Goal: Task Accomplishment & Management: Use online tool/utility

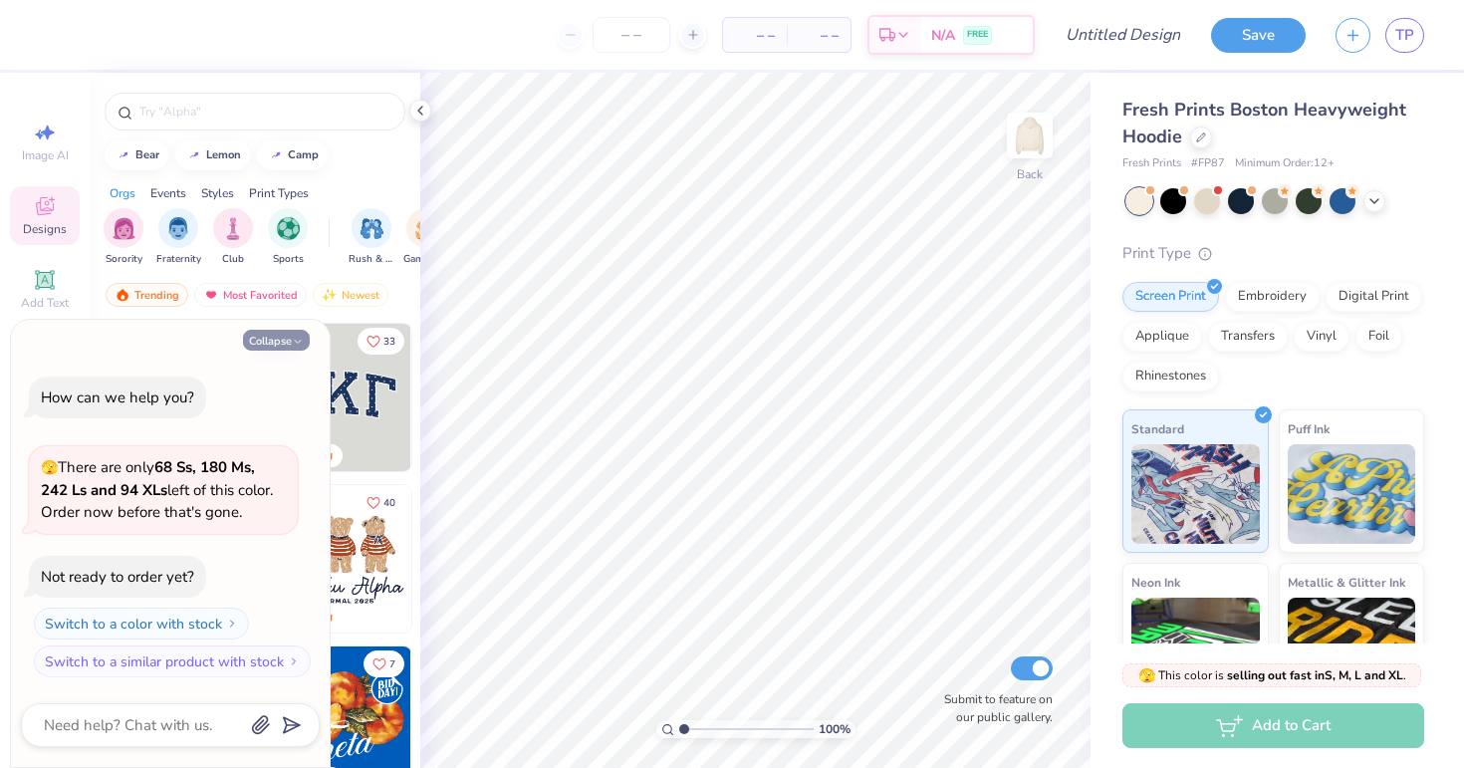
click at [292, 351] on button "Collapse" at bounding box center [276, 340] width 67 height 21
type textarea "x"
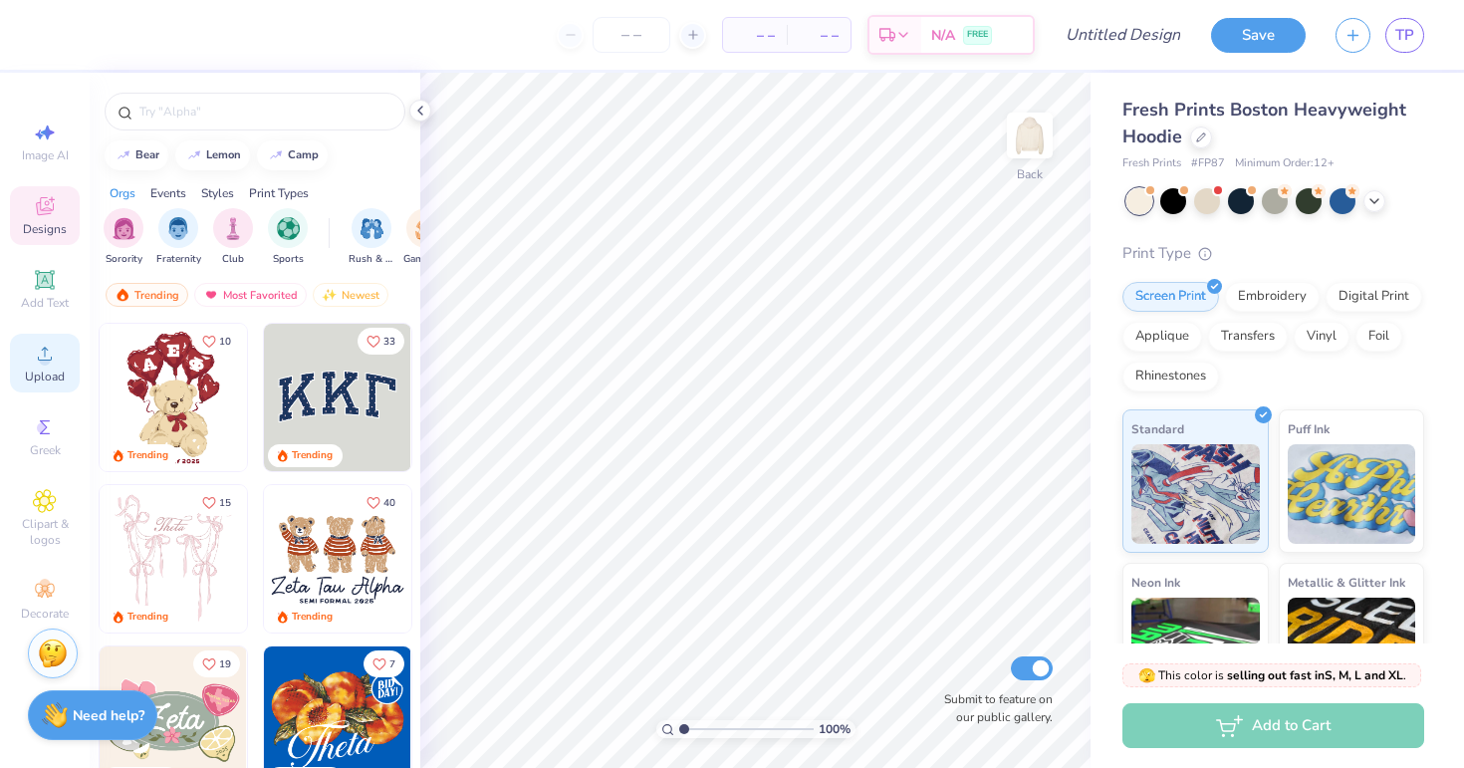
click at [35, 374] on span "Upload" at bounding box center [45, 376] width 40 height 16
click at [50, 358] on circle at bounding box center [44, 360] width 11 height 11
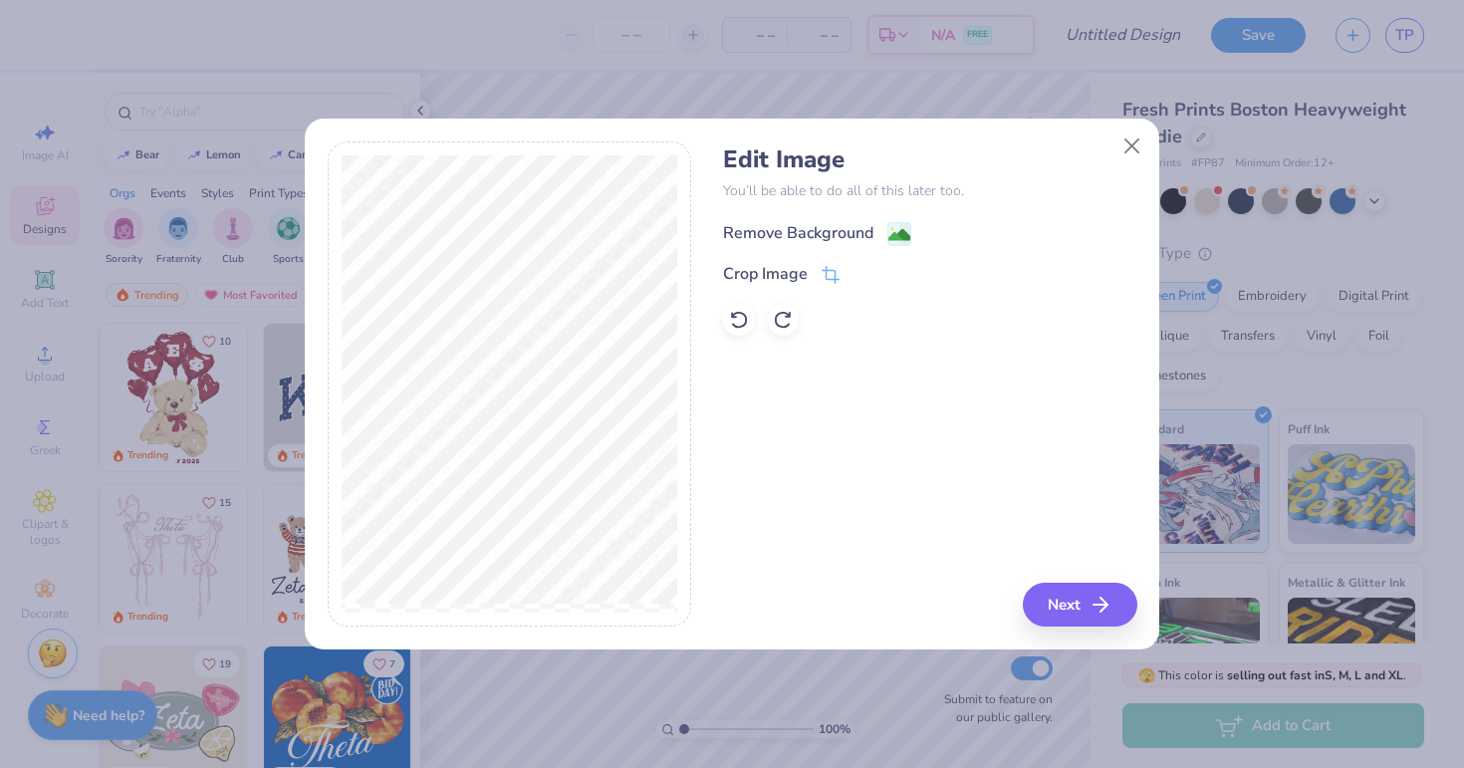
click at [884, 234] on div "Remove Background" at bounding box center [817, 233] width 188 height 25
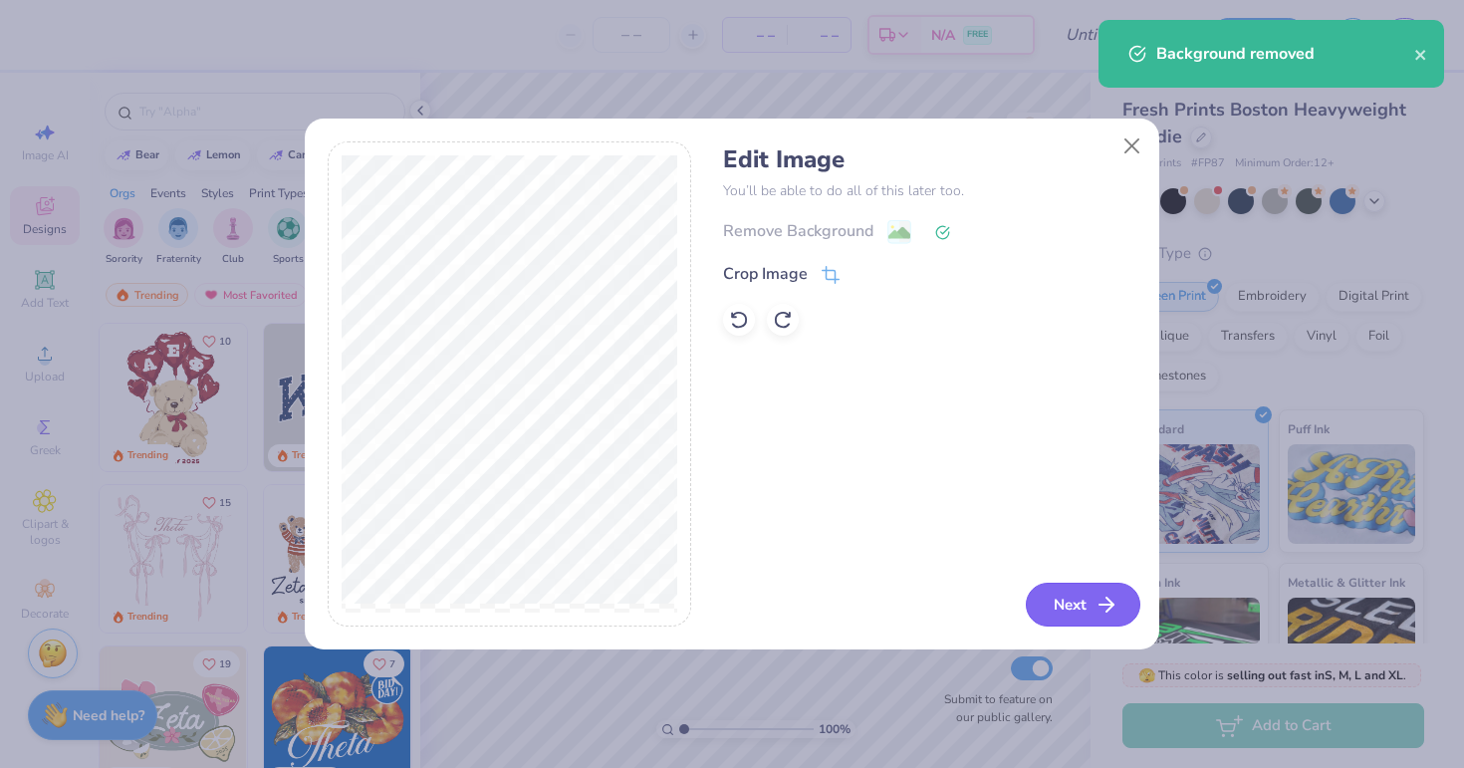
click at [1041, 598] on button "Next" at bounding box center [1083, 605] width 115 height 44
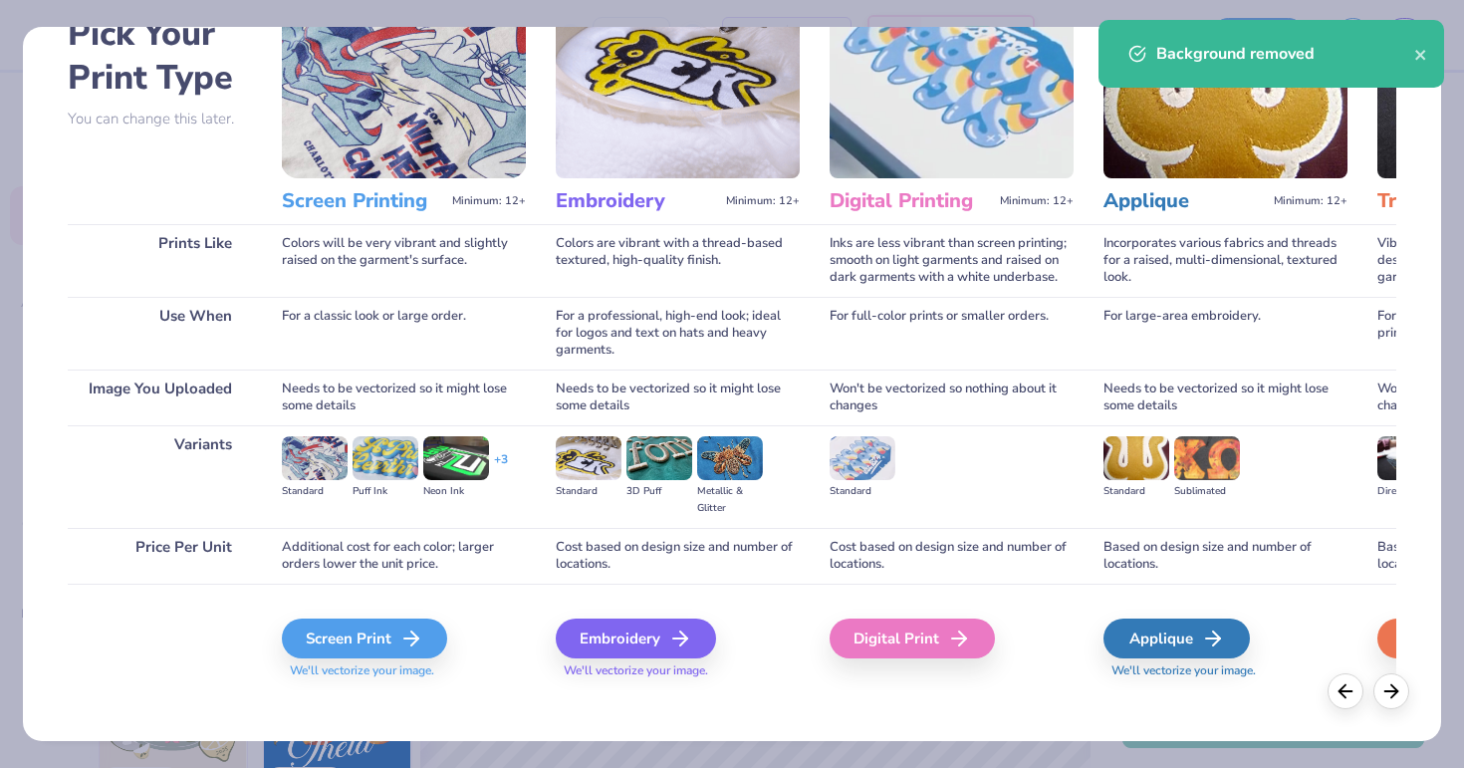
scroll to position [118, 0]
click at [371, 657] on div "Screen Print" at bounding box center [367, 637] width 165 height 40
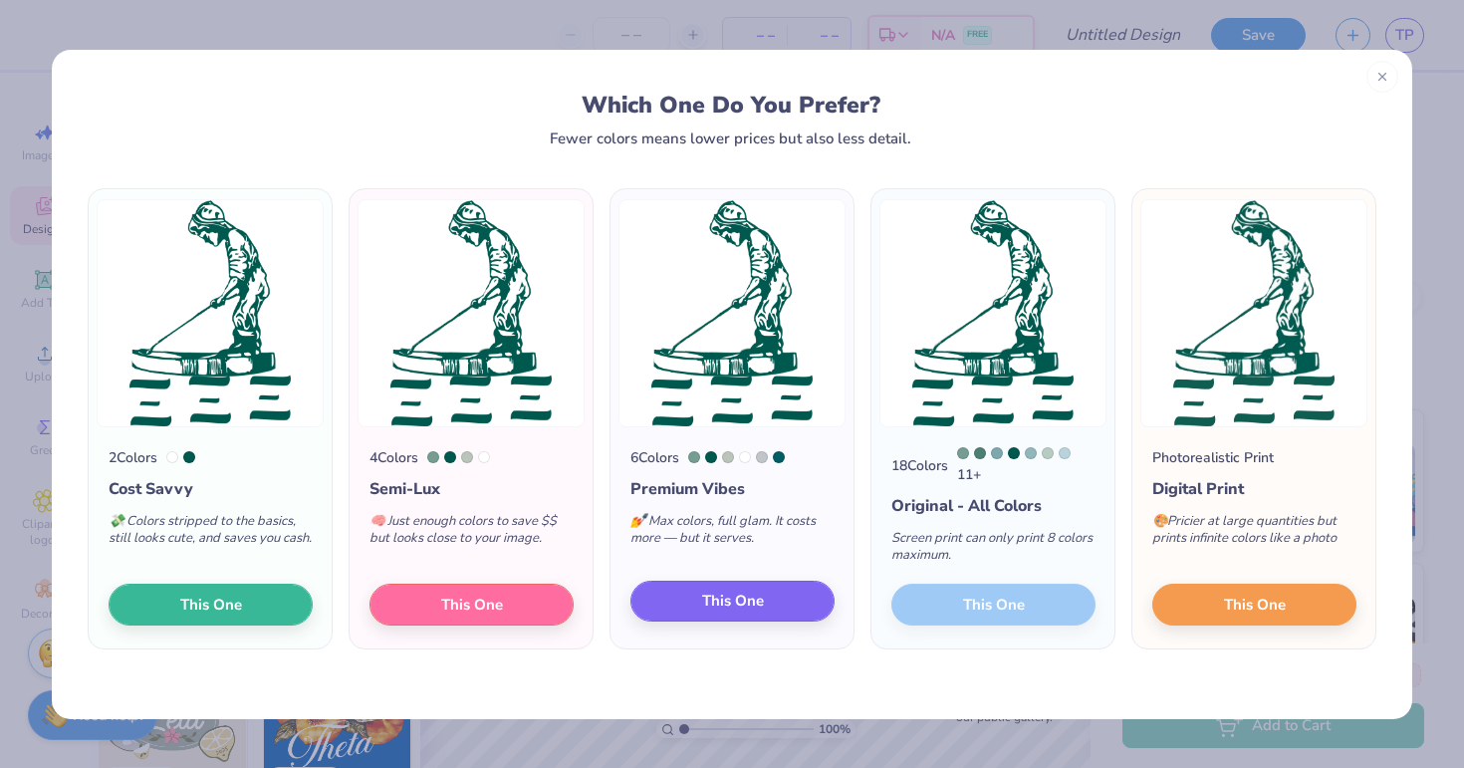
click at [698, 603] on button "This One" at bounding box center [732, 602] width 204 height 42
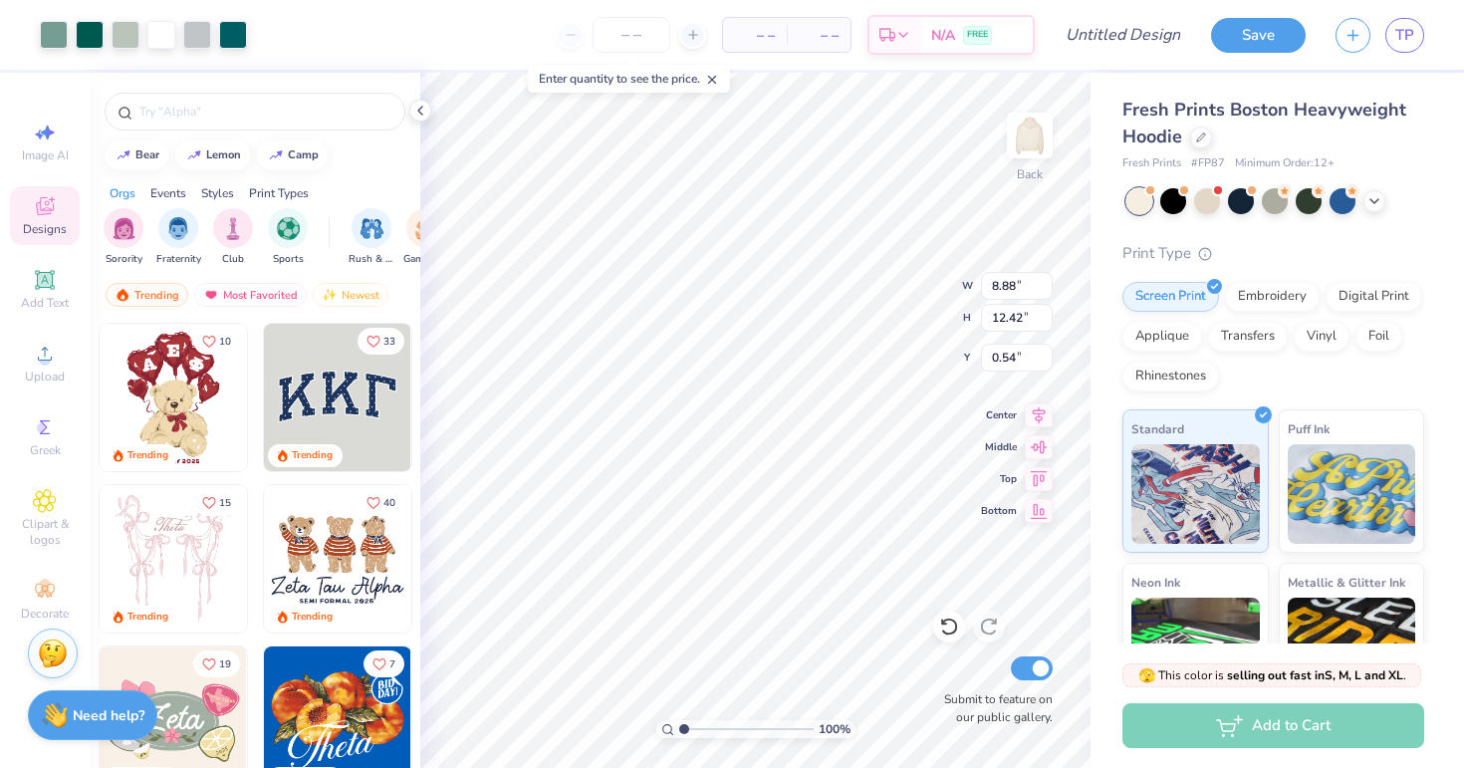
type input "5.95"
type input "8.32"
type input "4.64"
click at [878, 299] on div "100 % Back W 5.95 H 8.32 Y 4.64 Center Middle Top Bottom Submit to feature on o…" at bounding box center [755, 420] width 670 height 695
type input "1.24"
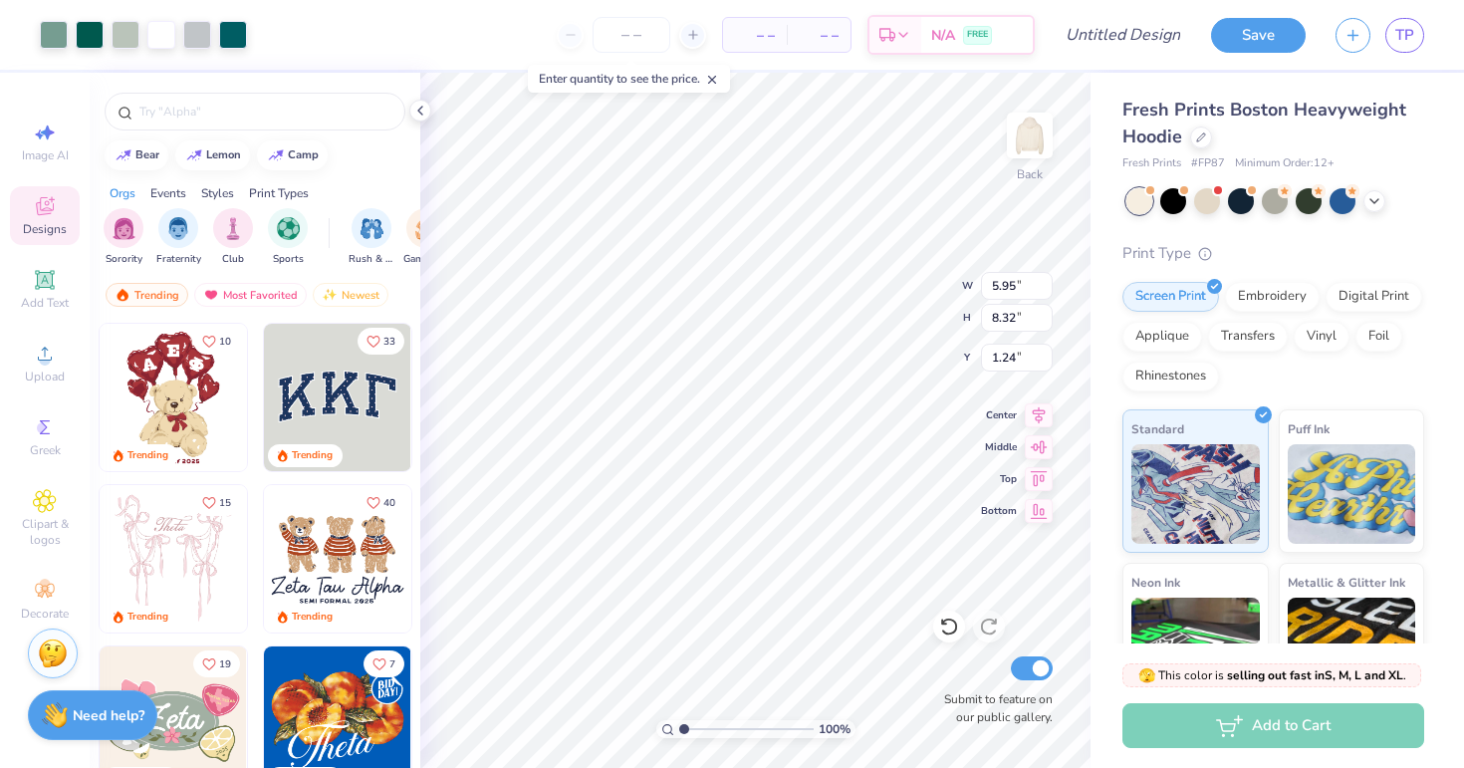
type input "5.12"
type input "7.16"
type input "2.39"
type input "1.52"
click at [1025, 165] on img at bounding box center [1030, 136] width 80 height 80
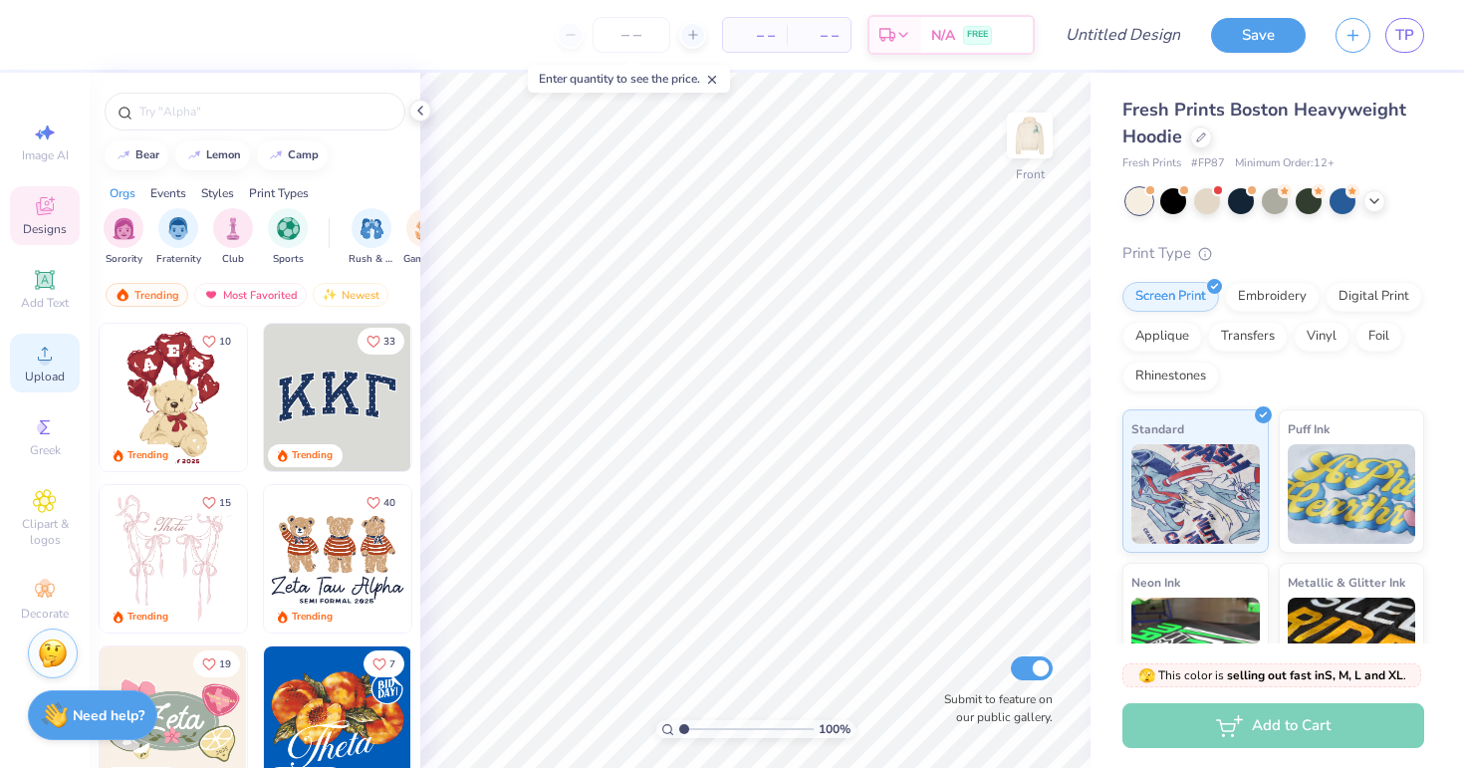
click at [64, 373] on span "Upload" at bounding box center [45, 376] width 40 height 16
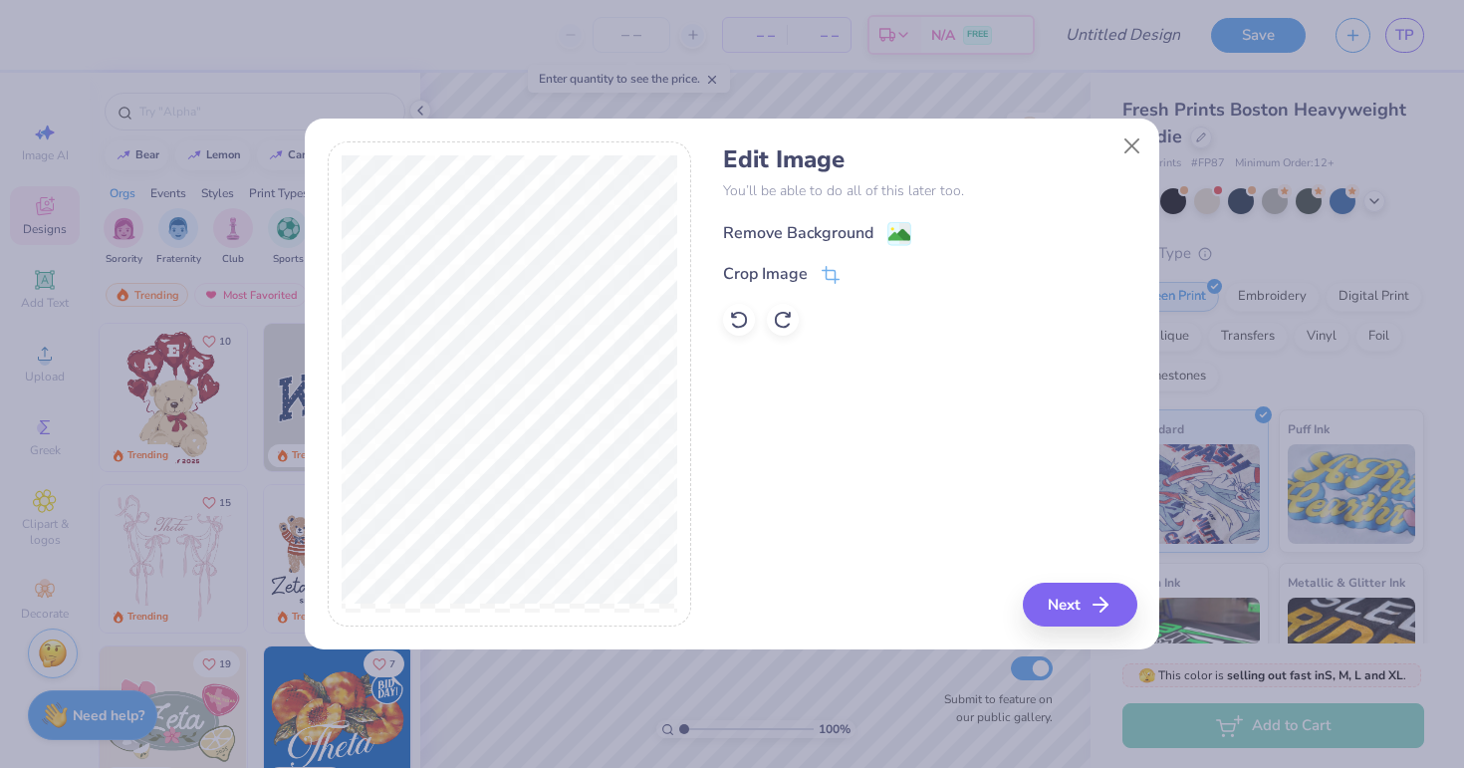
click at [877, 225] on div "Remove Background" at bounding box center [817, 233] width 188 height 25
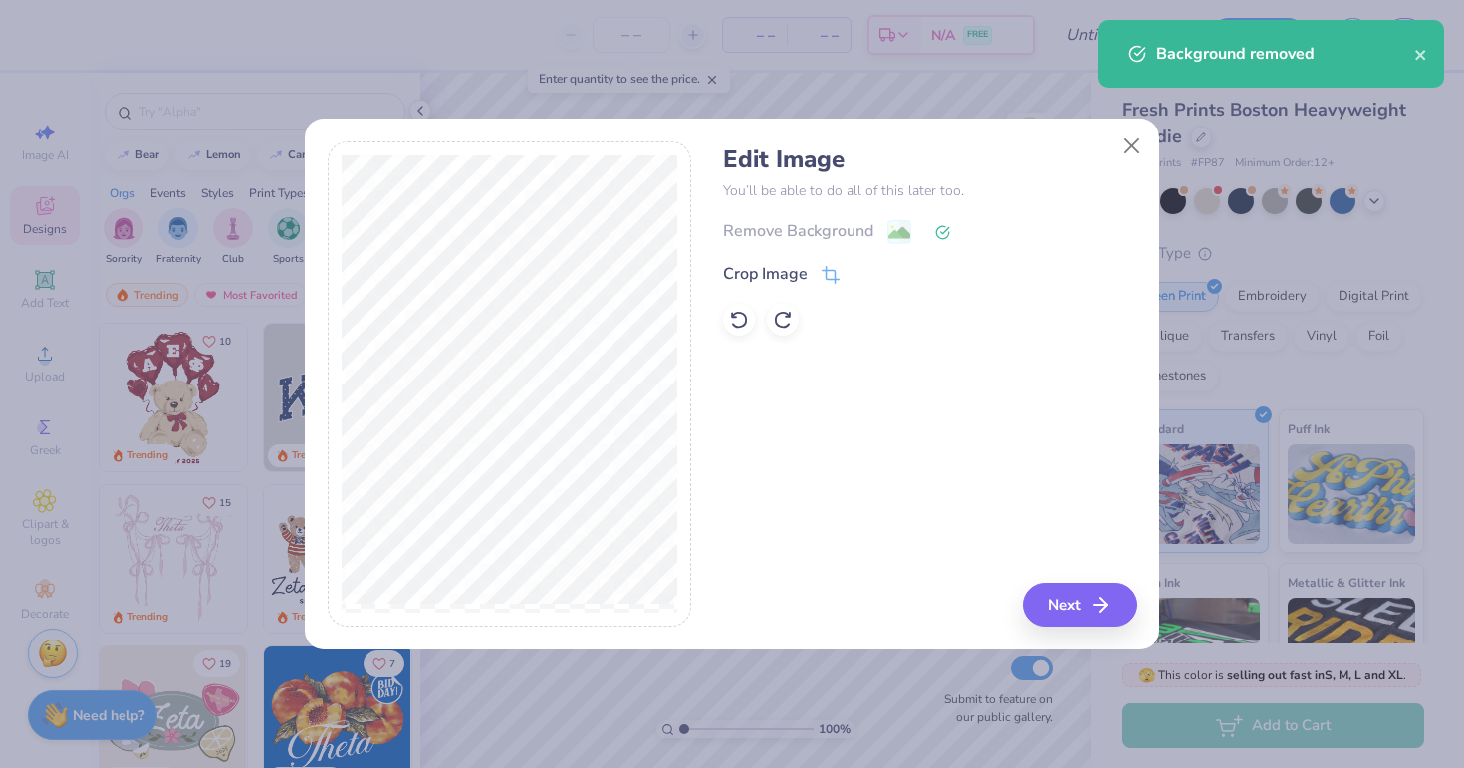
click at [1067, 564] on div "Edit Image You’ll be able to do all of this later too. Remove Background Crop I…" at bounding box center [929, 384] width 413 height 486
click at [1069, 597] on button "Next" at bounding box center [1083, 605] width 115 height 44
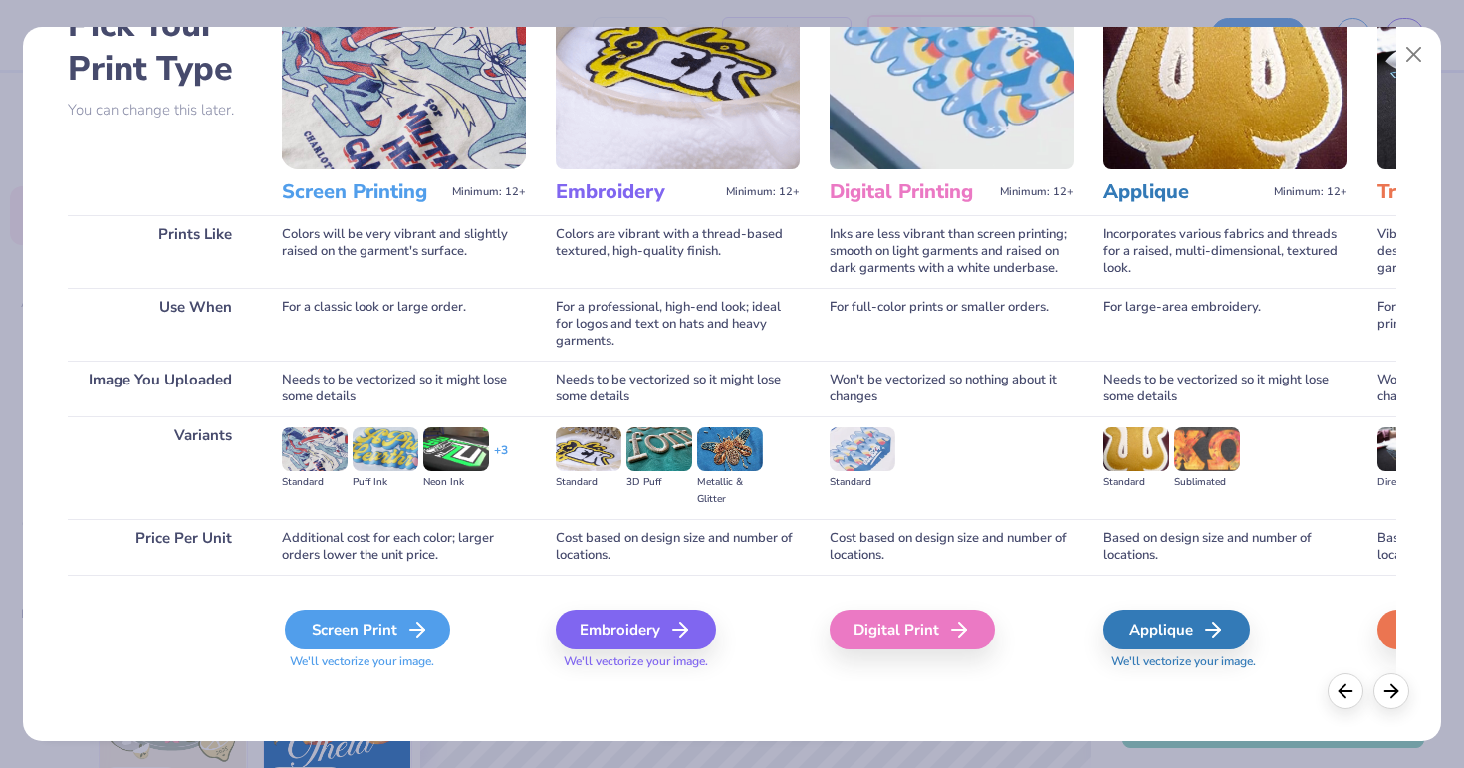
scroll to position [125, 0]
click at [295, 620] on div "Screen Print" at bounding box center [367, 629] width 165 height 40
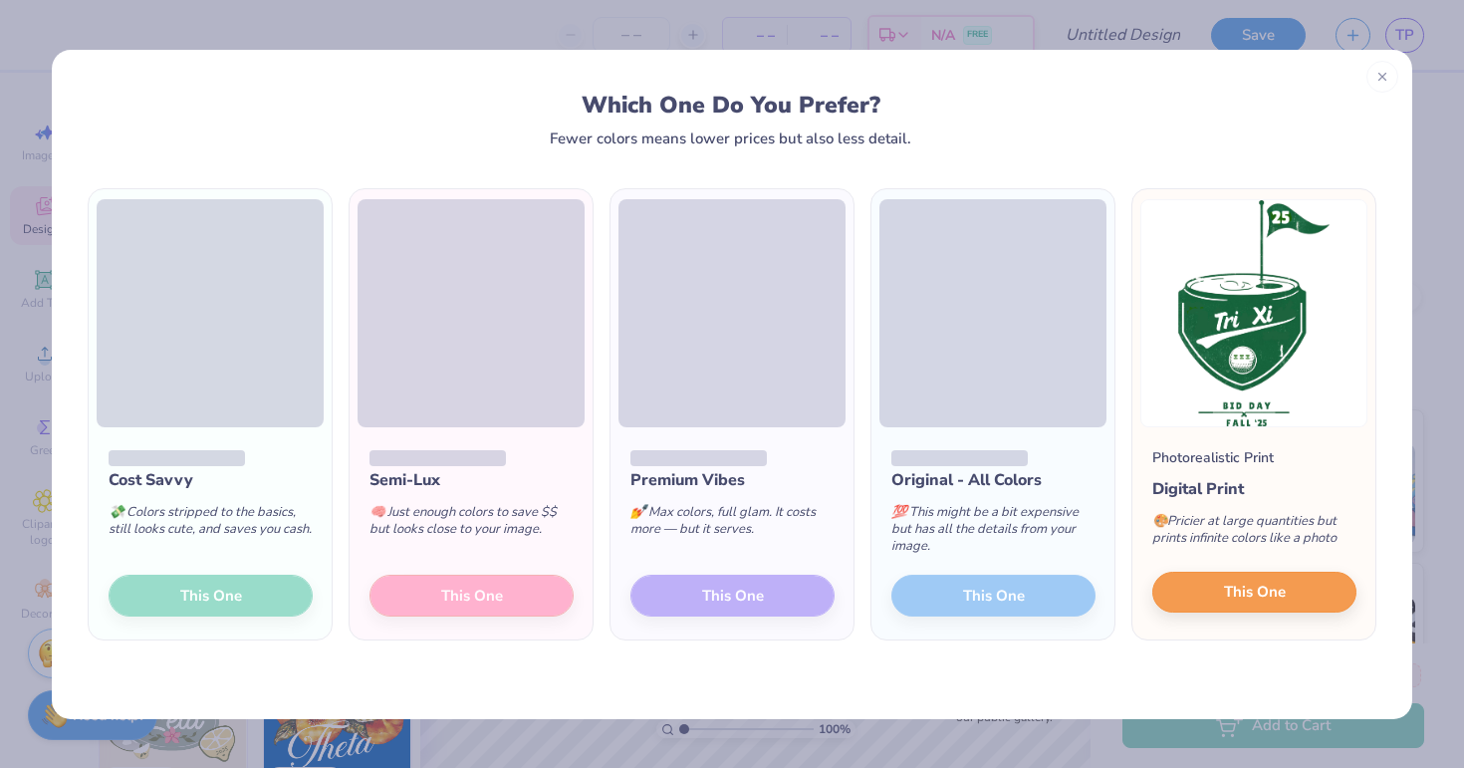
click at [1215, 595] on button "This One" at bounding box center [1254, 593] width 204 height 42
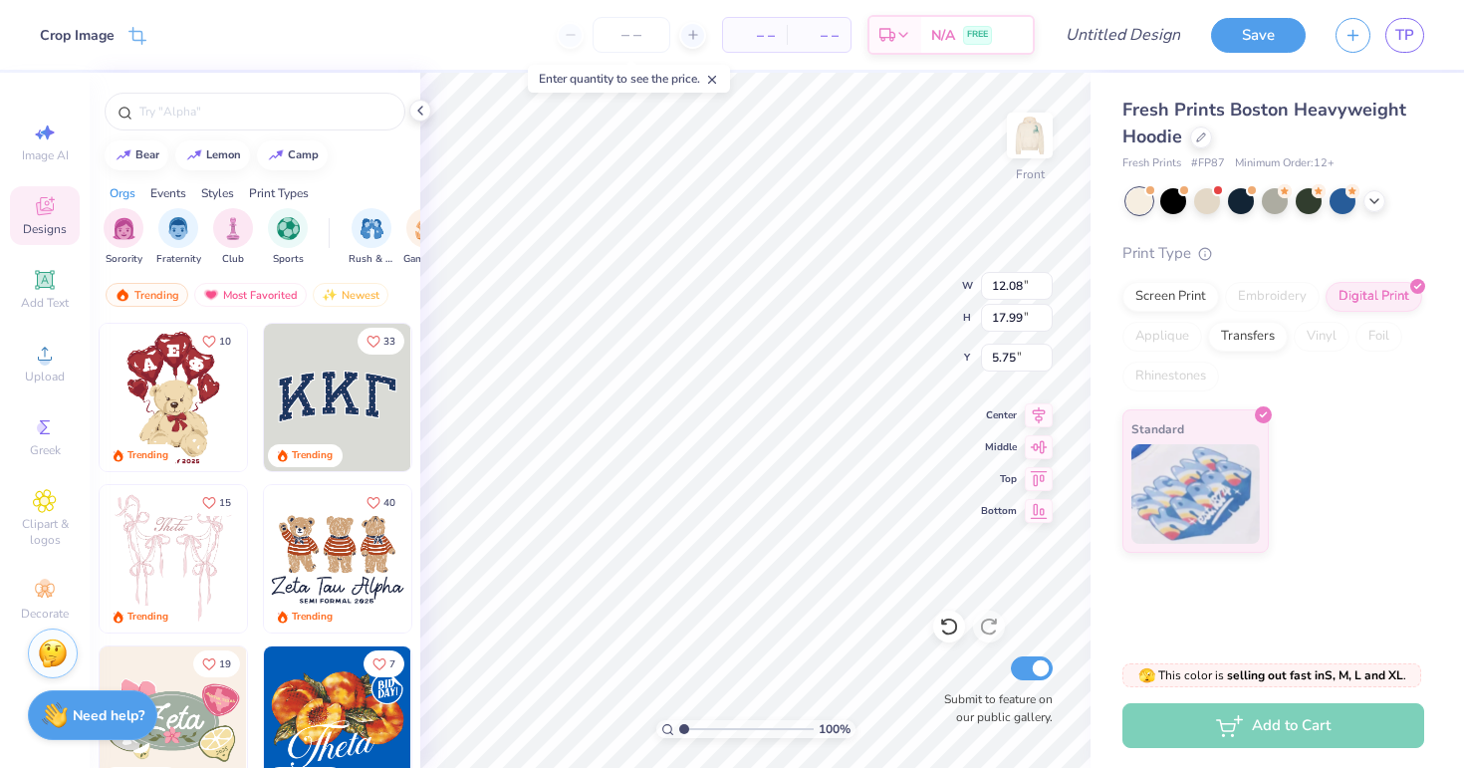
type input "5.30"
click at [1036, 126] on img at bounding box center [1030, 136] width 80 height 80
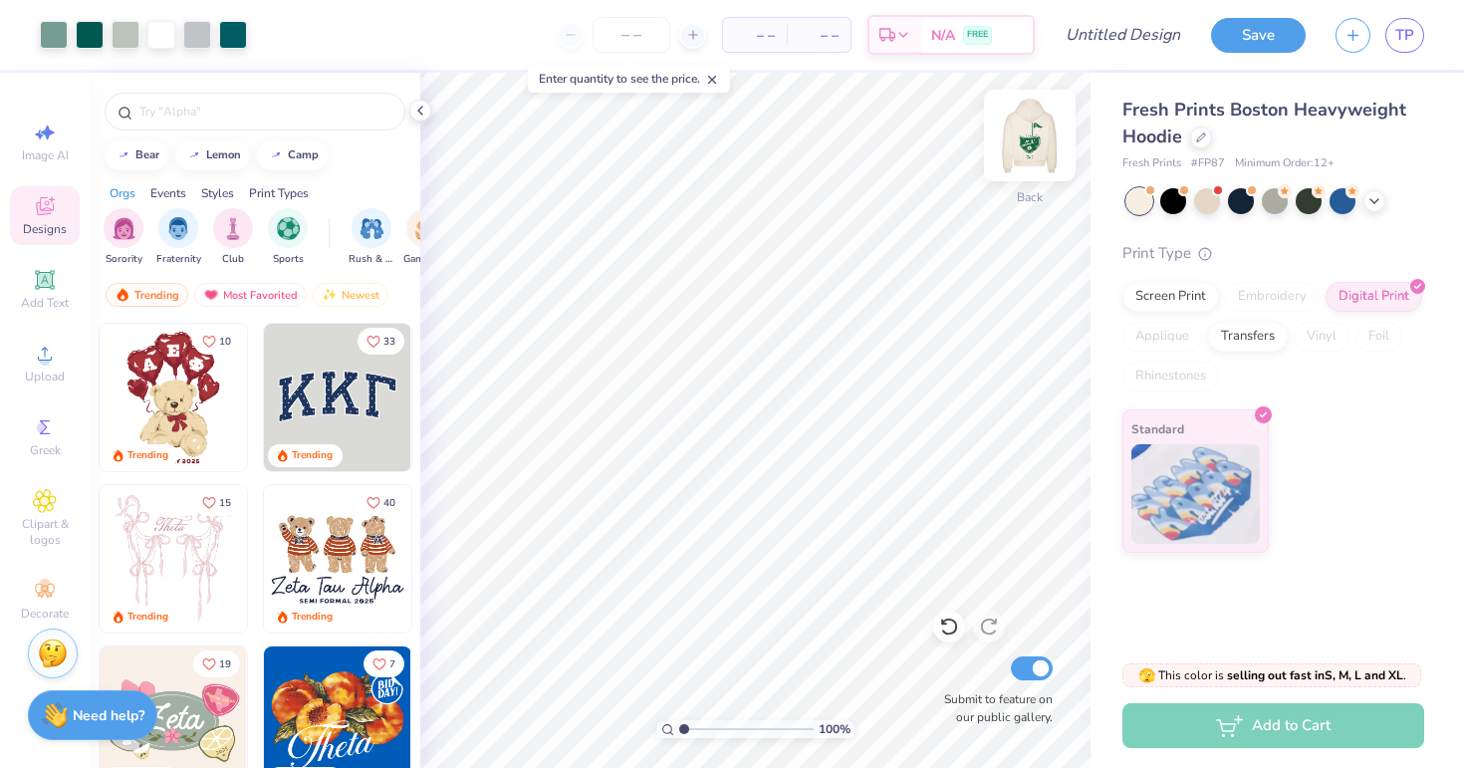
click at [1036, 151] on img at bounding box center [1030, 136] width 80 height 80
click at [1055, 144] on img at bounding box center [1030, 136] width 80 height 80
click at [1020, 135] on img at bounding box center [1030, 136] width 80 height 80
click at [1025, 130] on img at bounding box center [1030, 136] width 80 height 80
click at [1366, 202] on icon at bounding box center [1374, 199] width 16 height 16
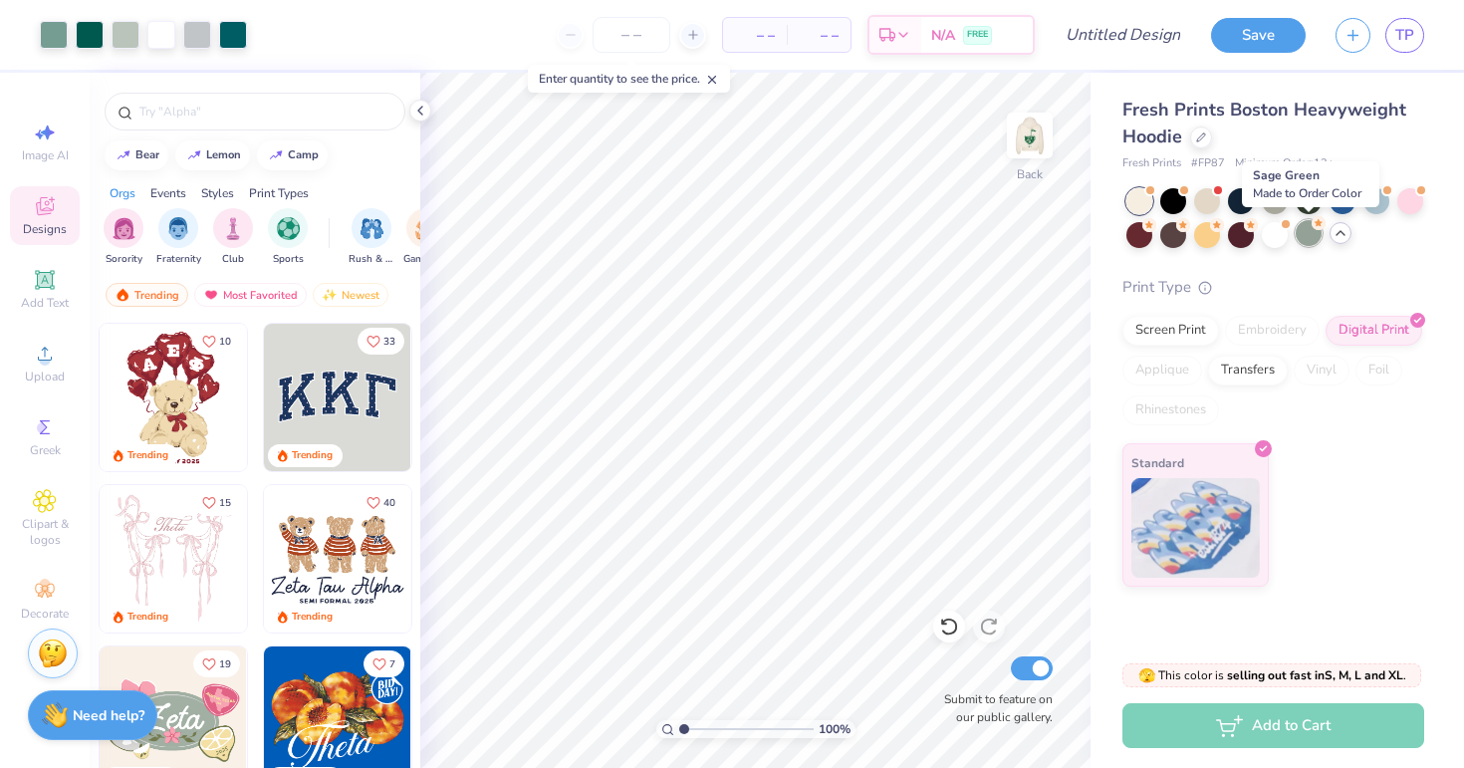
click at [1310, 233] on div at bounding box center [1309, 233] width 26 height 26
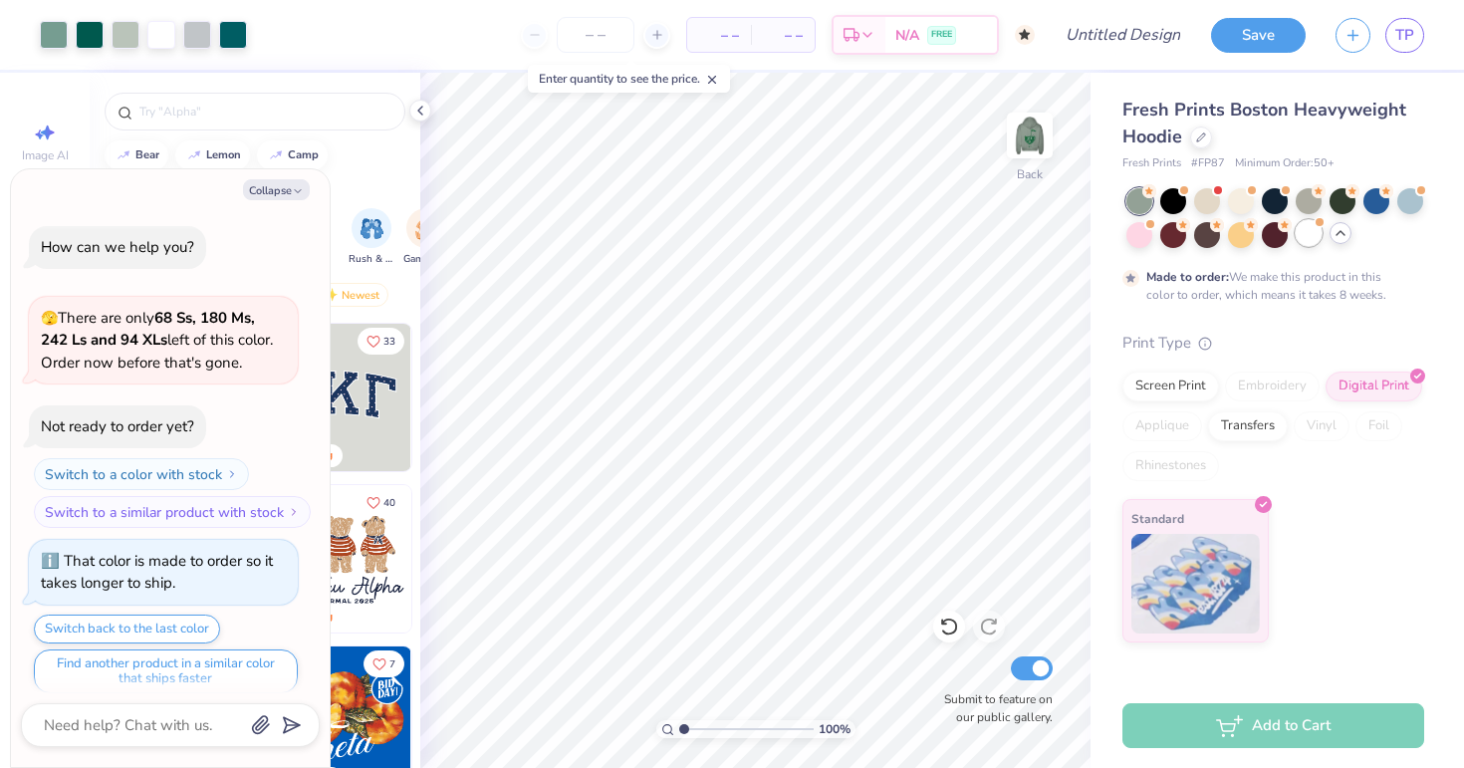
scroll to position [12, 0]
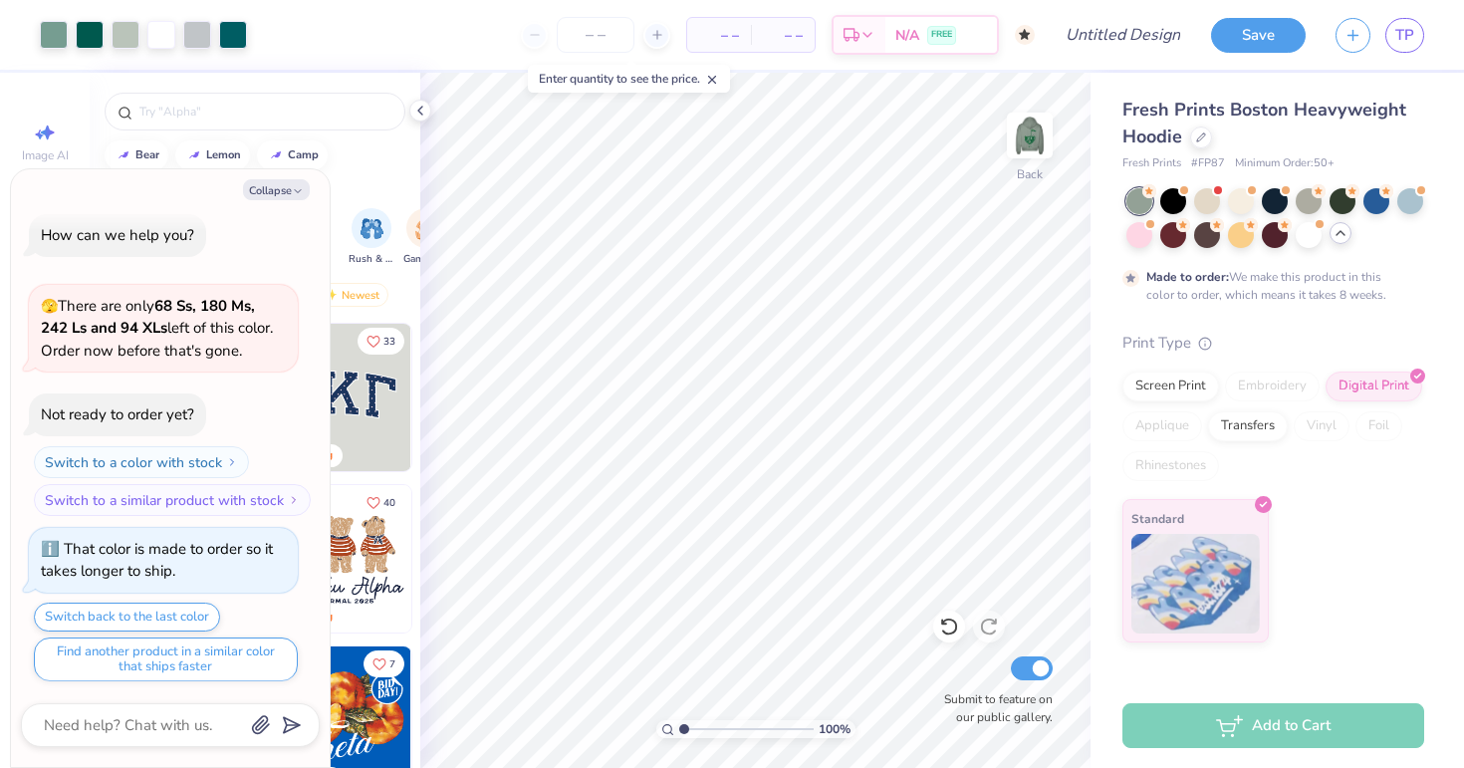
click at [1139, 199] on div at bounding box center [1139, 201] width 26 height 26
click at [1135, 199] on div at bounding box center [1139, 201] width 26 height 26
click at [1026, 148] on img at bounding box center [1030, 136] width 80 height 80
click at [1028, 151] on img at bounding box center [1030, 136] width 80 height 80
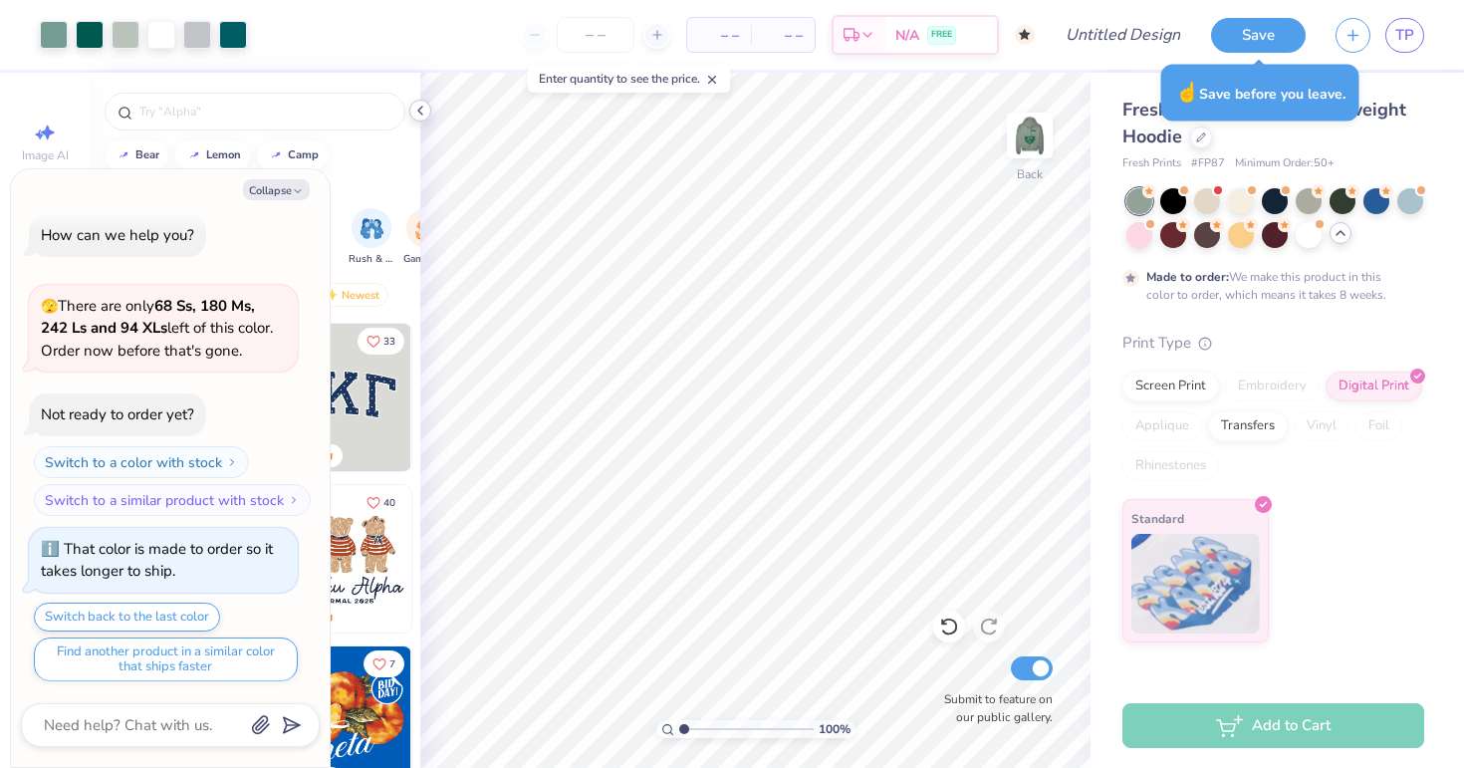
click at [425, 108] on icon at bounding box center [420, 111] width 16 height 16
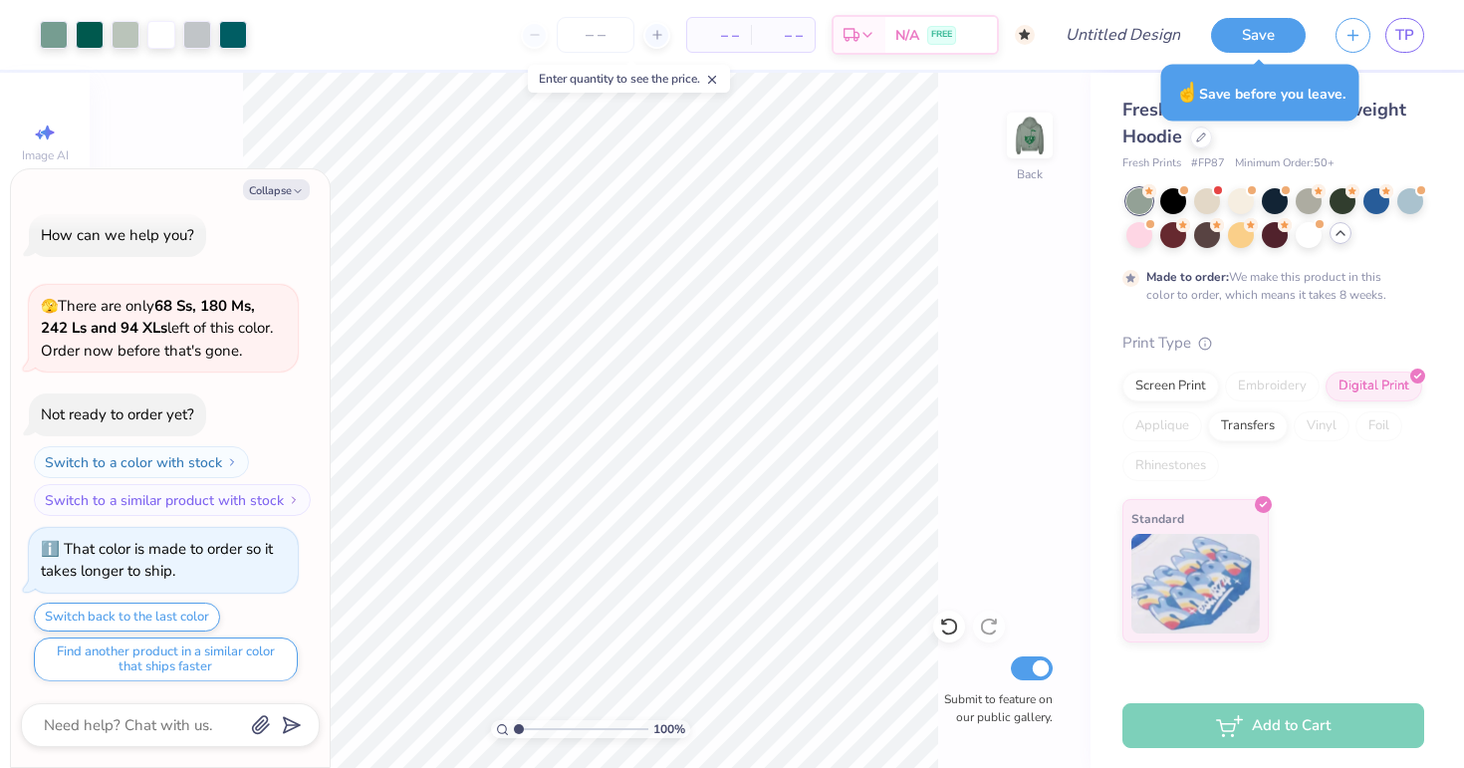
click at [479, 25] on div "– – Per Item – – Total Est. Delivery N/A FREE" at bounding box center [648, 35] width 773 height 70
click at [1274, 32] on button "Save" at bounding box center [1258, 32] width 95 height 35
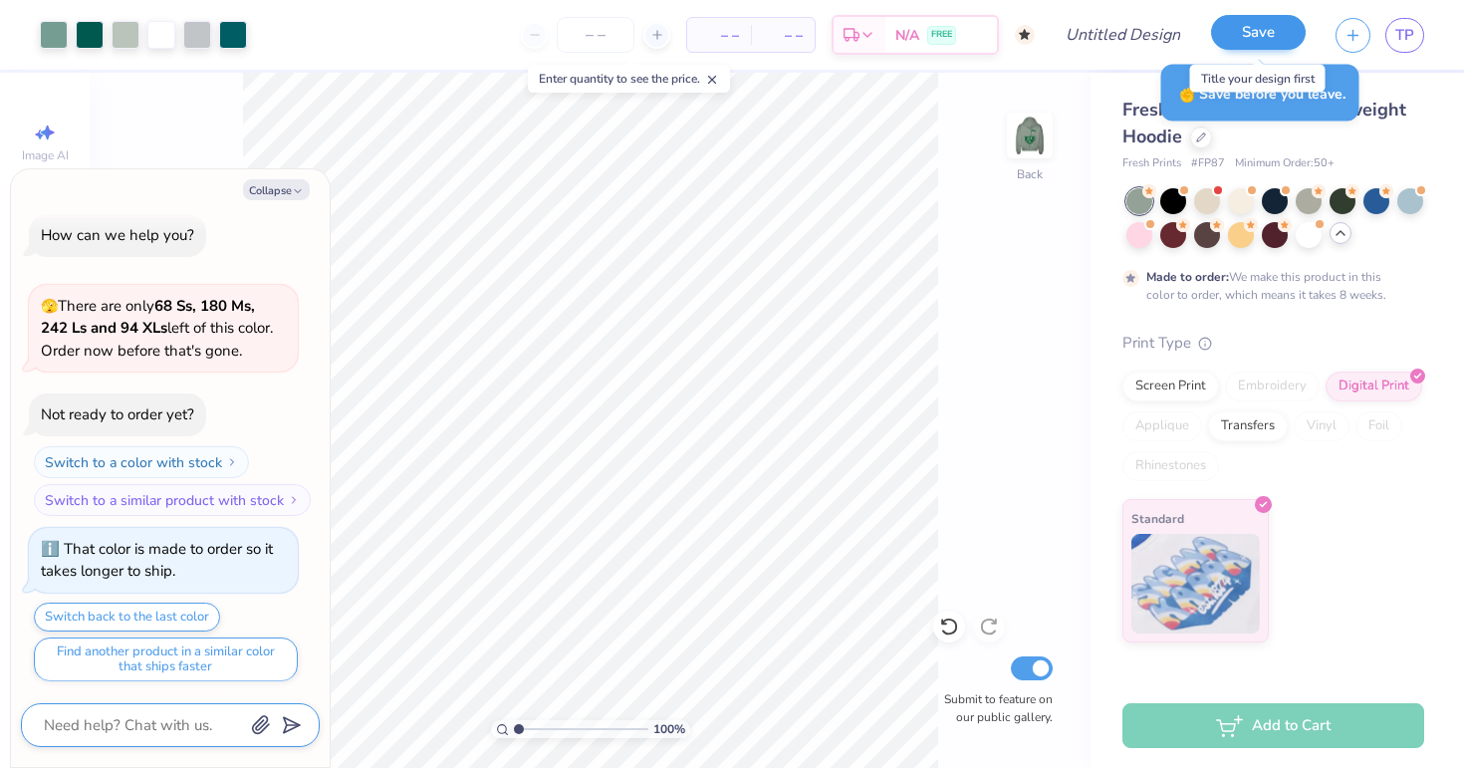
scroll to position [66, 0]
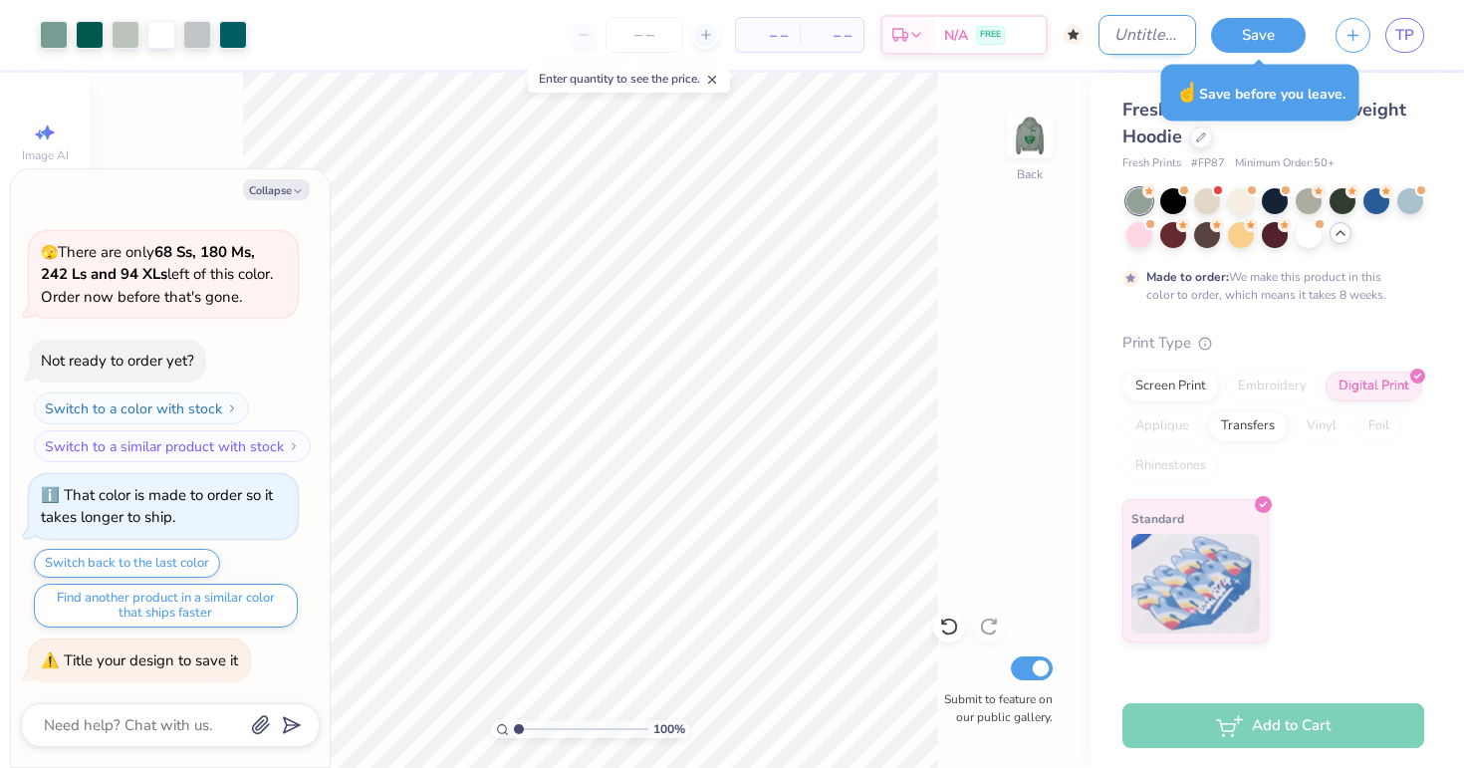
type textarea "x"
click at [1098, 47] on input "Design Title" at bounding box center [1147, 35] width 98 height 40
type input "g"
type textarea "x"
type input "go"
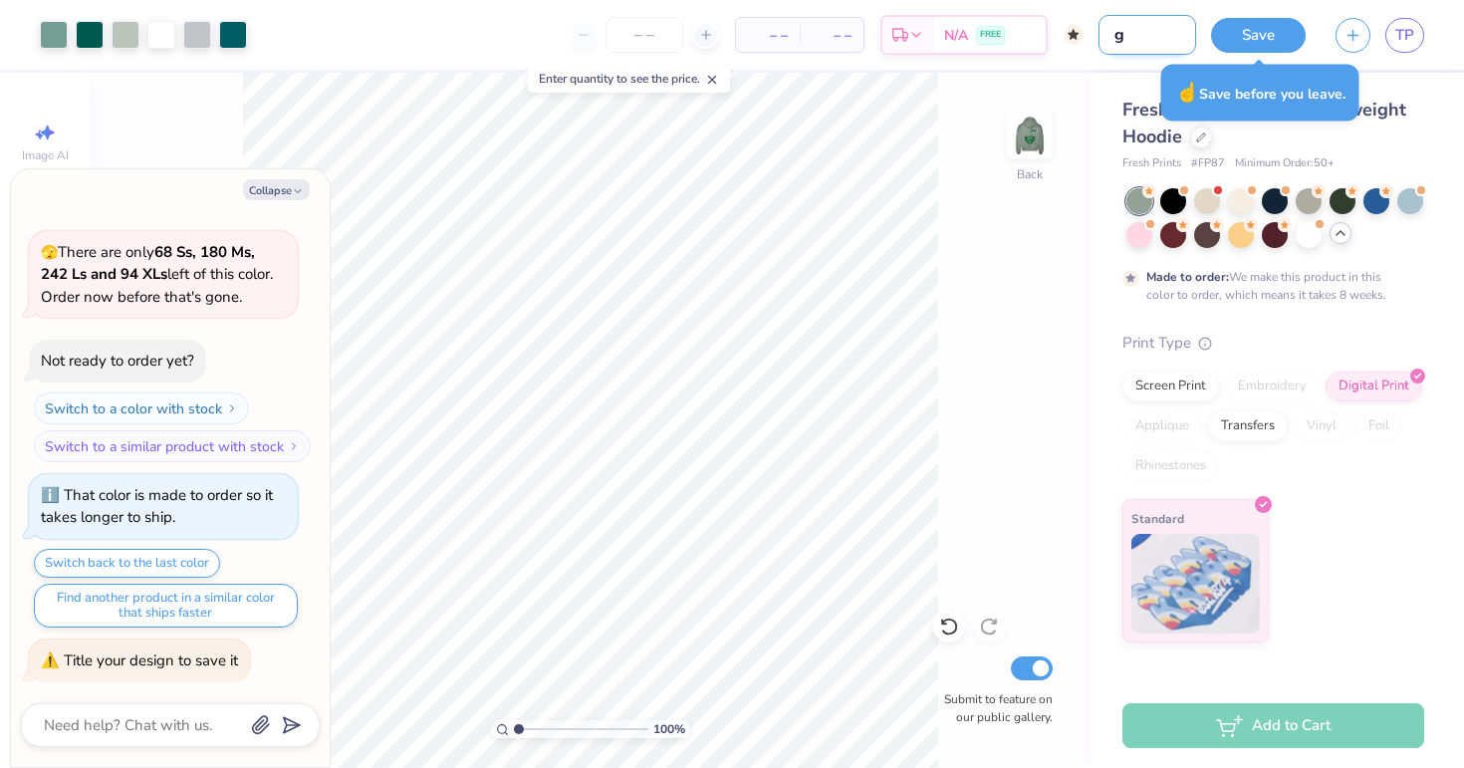
type textarea "x"
type input "gol"
type textarea "x"
type input "golf"
type textarea "x"
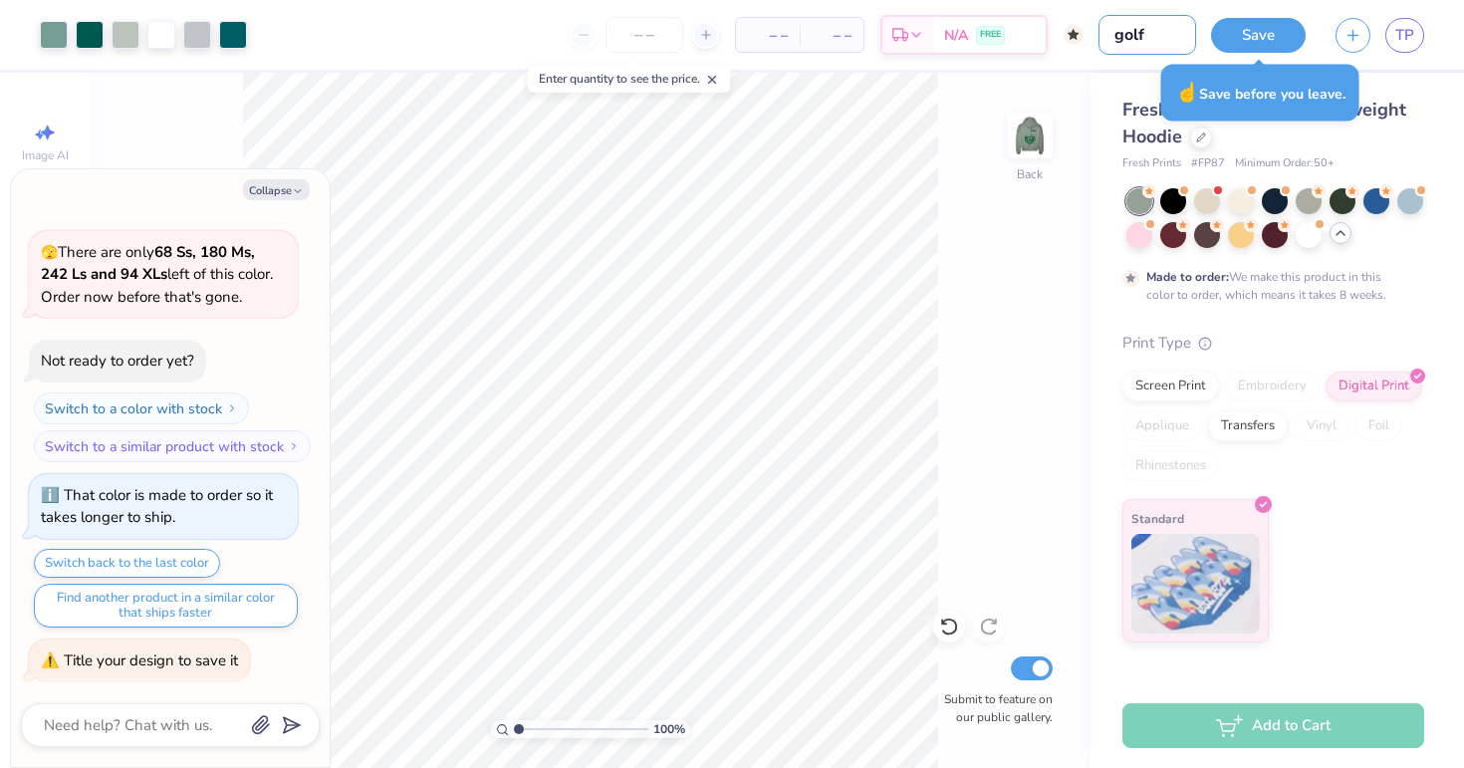
type input "golf"
click at [1257, 16] on div "Save TP" at bounding box center [1337, 35] width 253 height 70
click at [1253, 31] on button "Save" at bounding box center [1258, 32] width 95 height 35
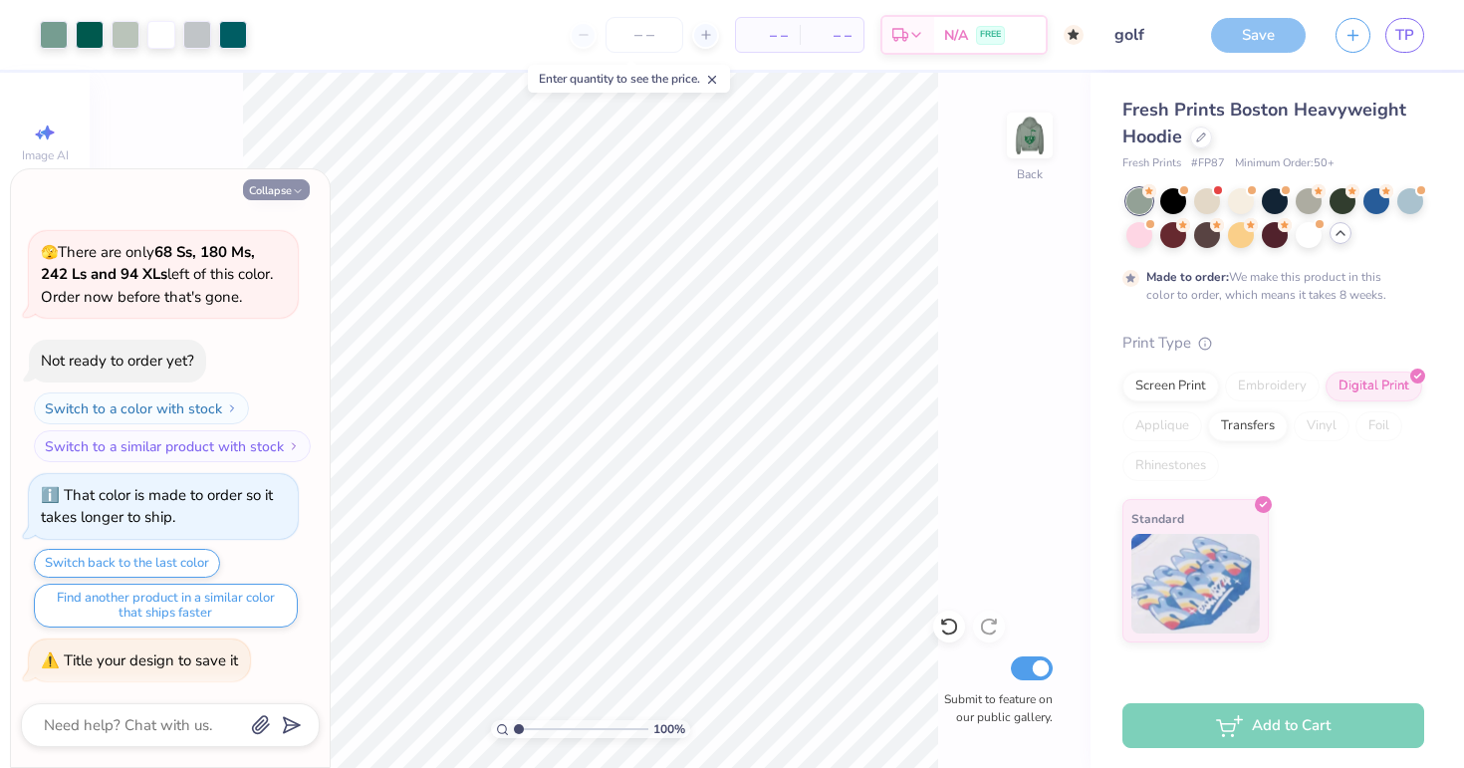
click at [256, 188] on button "Collapse" at bounding box center [276, 189] width 67 height 21
type textarea "x"
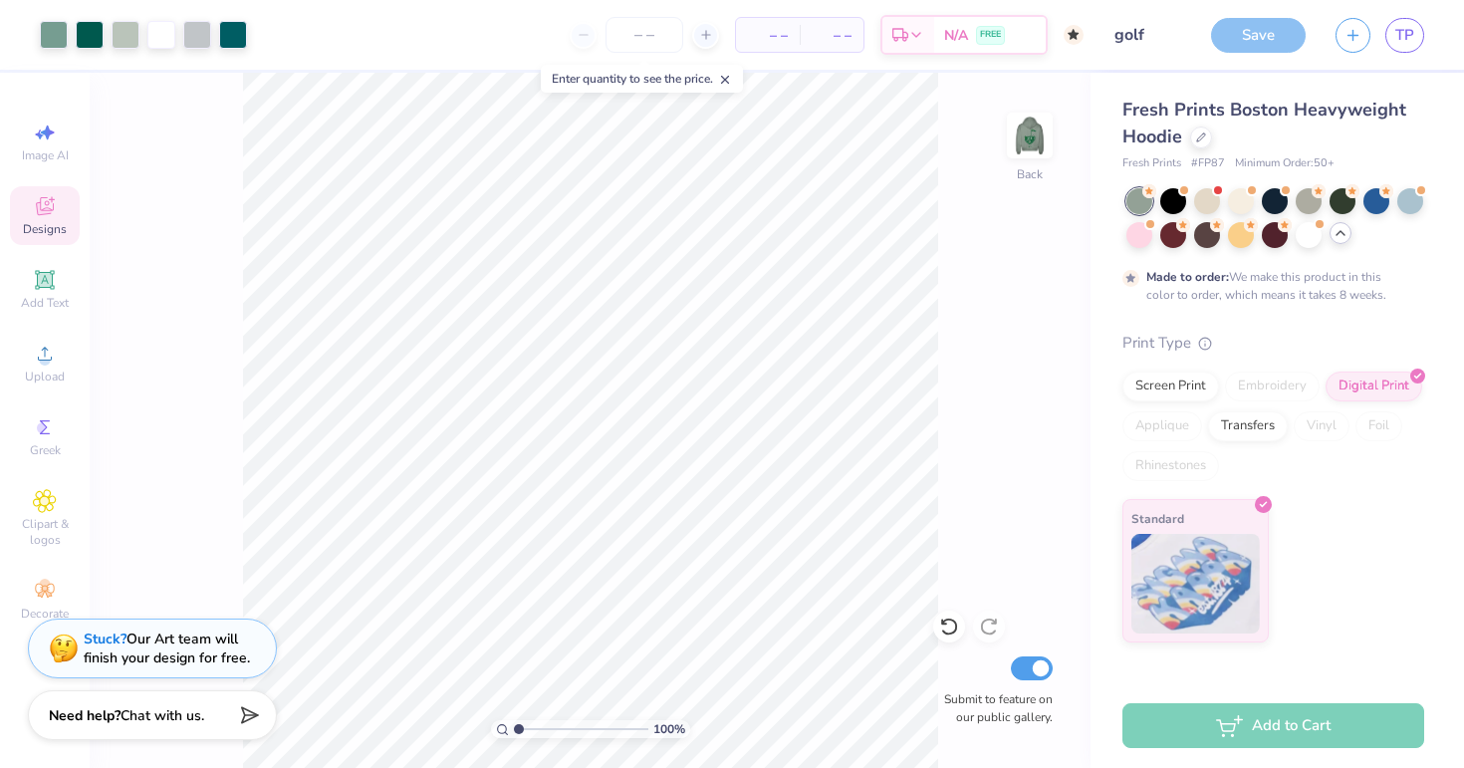
click at [1253, 33] on div "Save" at bounding box center [1258, 35] width 95 height 35
click at [1232, 34] on div "Save" at bounding box center [1258, 35] width 95 height 35
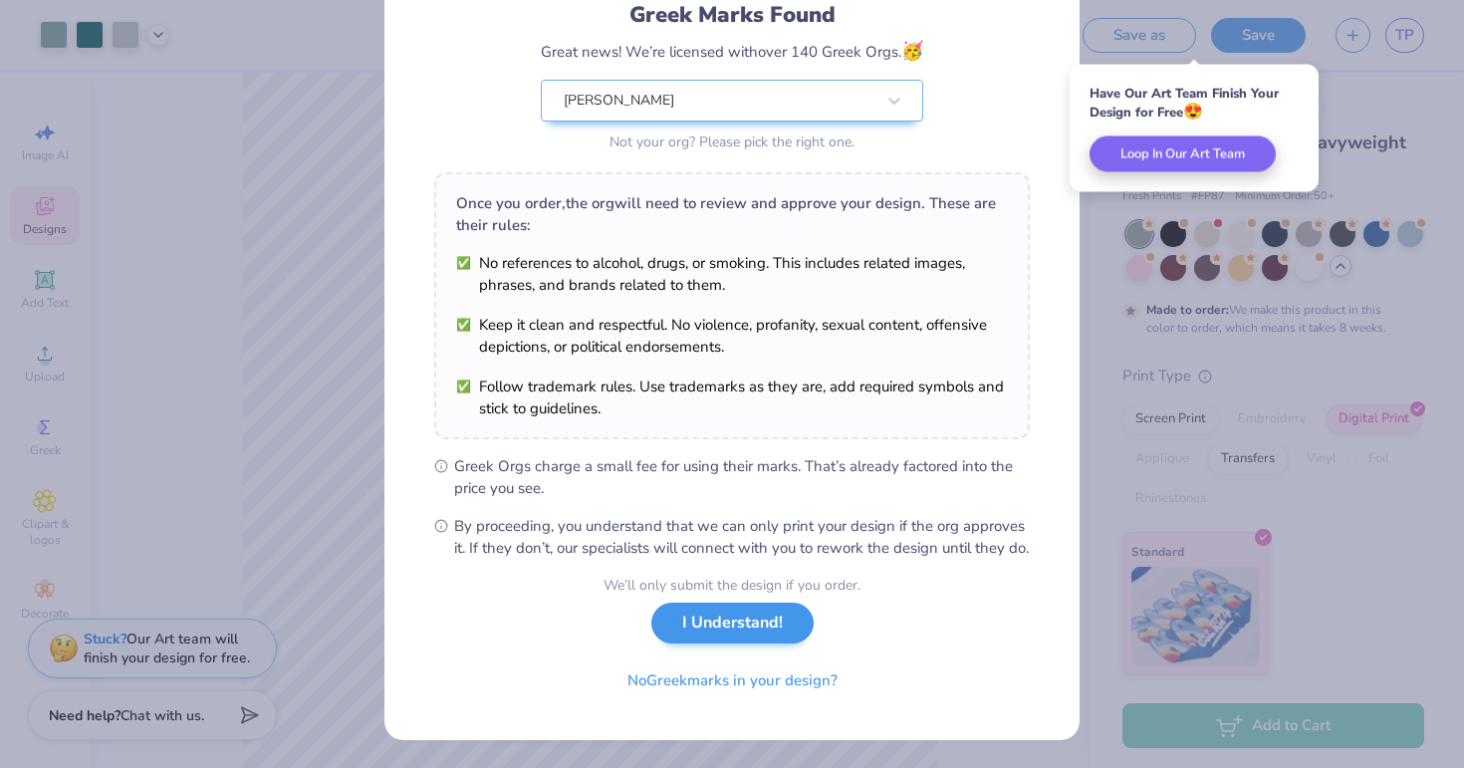
scroll to position [164, 0]
click at [706, 621] on button "I Understand!" at bounding box center [732, 623] width 162 height 41
